Goal: Transaction & Acquisition: Obtain resource

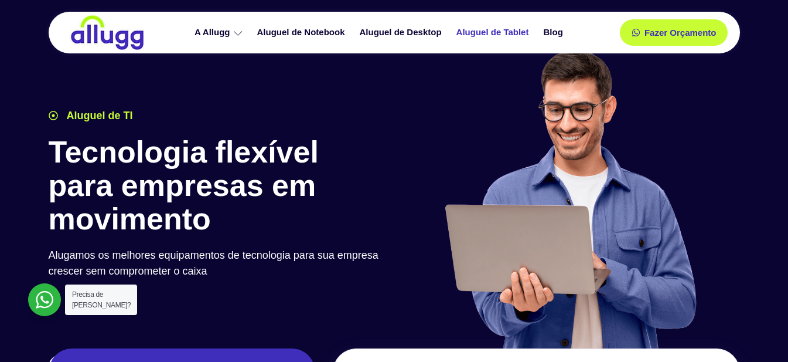
click at [472, 32] on link "Aluguel de Tablet" at bounding box center [494, 32] width 87 height 21
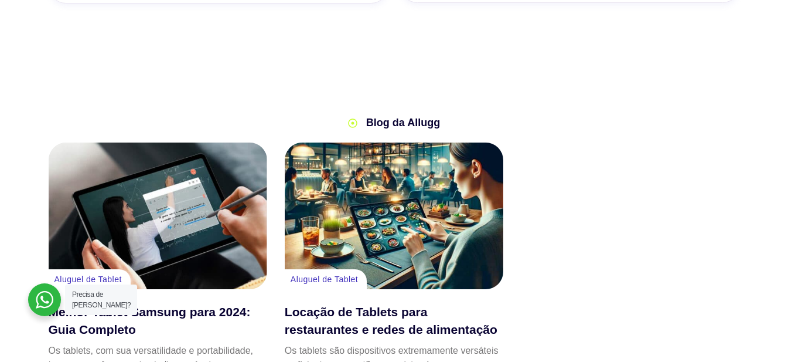
scroll to position [2226, 0]
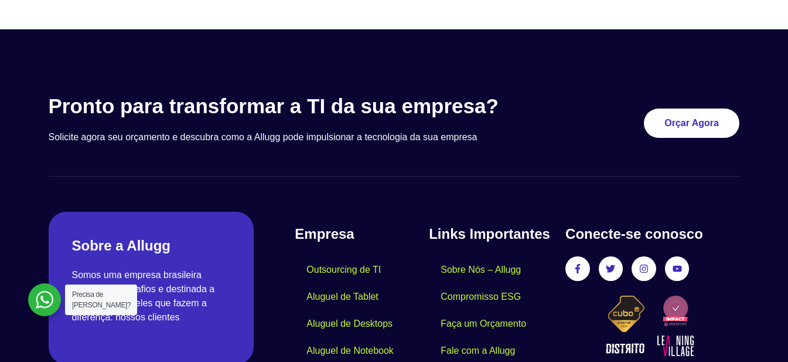
scroll to position [3545, 0]
